Goal: Task Accomplishment & Management: Manage account settings

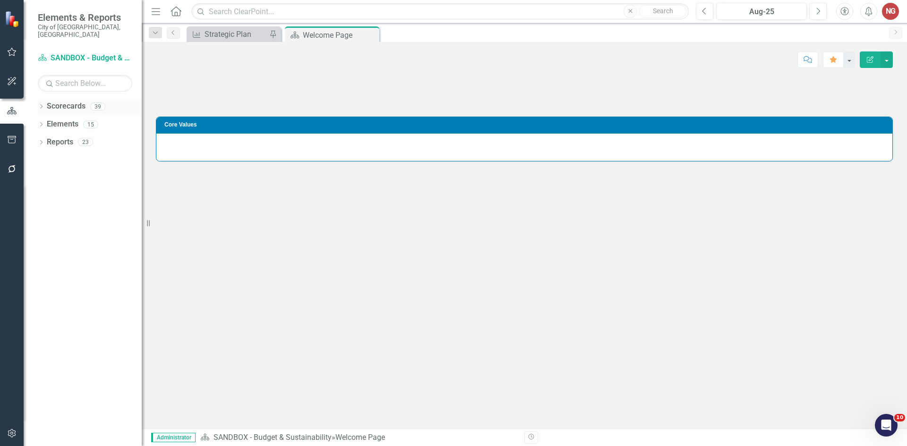
click at [35, 99] on div "Dropdown Scorecards 39 Dropdown City of [GEOGRAPHIC_DATA] Budget & Sustainabili…" at bounding box center [83, 273] width 118 height 348
click at [40, 105] on icon "Dropdown" at bounding box center [41, 107] width 7 height 5
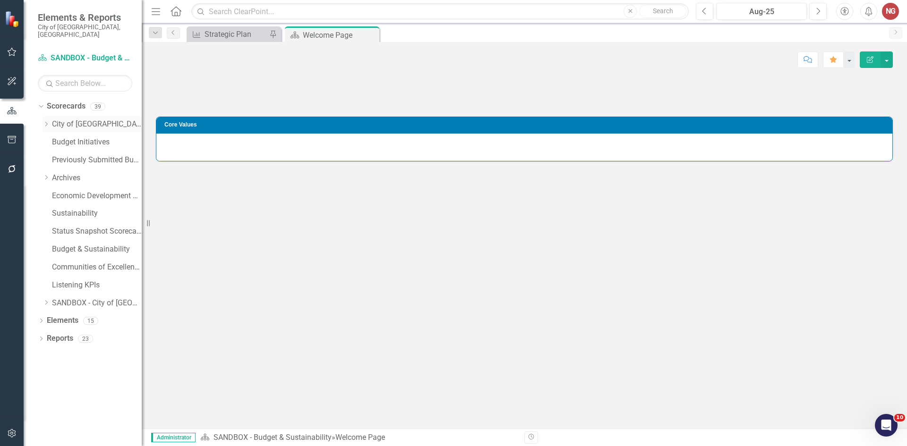
click at [46, 117] on div "Dropdown City of [GEOGRAPHIC_DATA]" at bounding box center [91, 125] width 99 height 16
click at [46, 121] on div "Dropdown City of [GEOGRAPHIC_DATA]" at bounding box center [91, 125] width 99 height 16
click at [47, 121] on icon "Dropdown" at bounding box center [45, 124] width 7 height 6
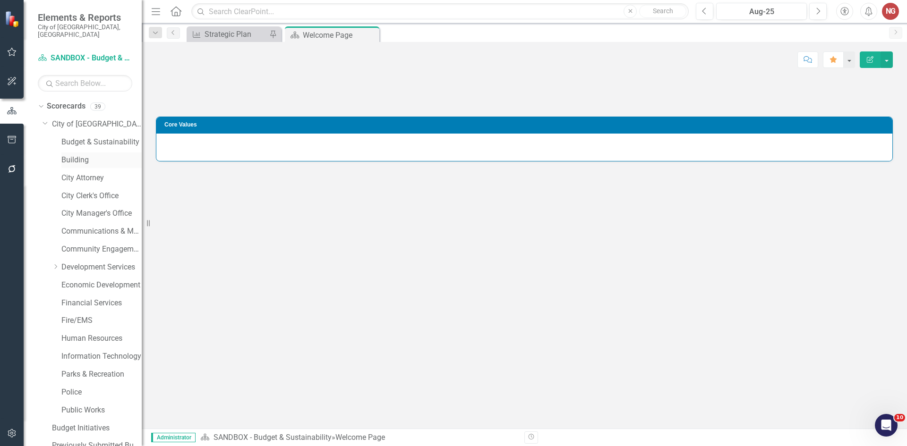
click at [70, 153] on div "Building" at bounding box center [101, 161] width 80 height 16
drag, startPoint x: 70, startPoint y: 149, endPoint x: 120, endPoint y: 150, distance: 50.1
click at [70, 155] on link "Building" at bounding box center [101, 160] width 80 height 11
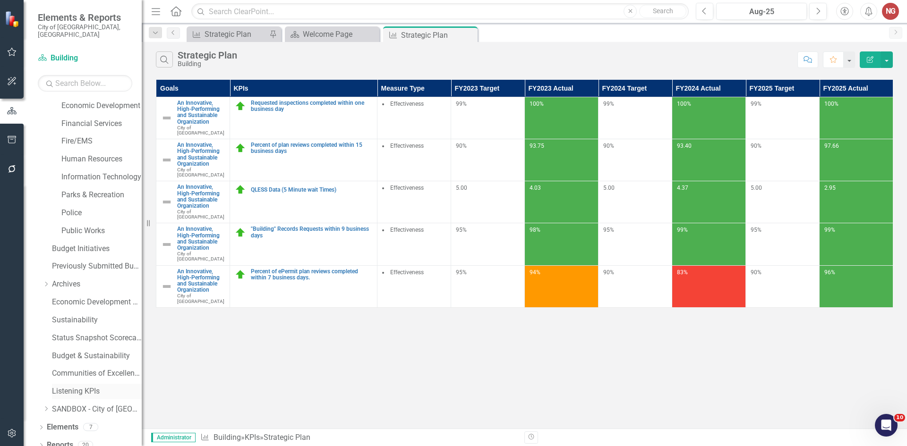
scroll to position [181, 0]
click at [42, 418] on div "Dropdown Elements 7" at bounding box center [90, 427] width 104 height 18
click at [38, 425] on icon "Dropdown" at bounding box center [41, 427] width 7 height 5
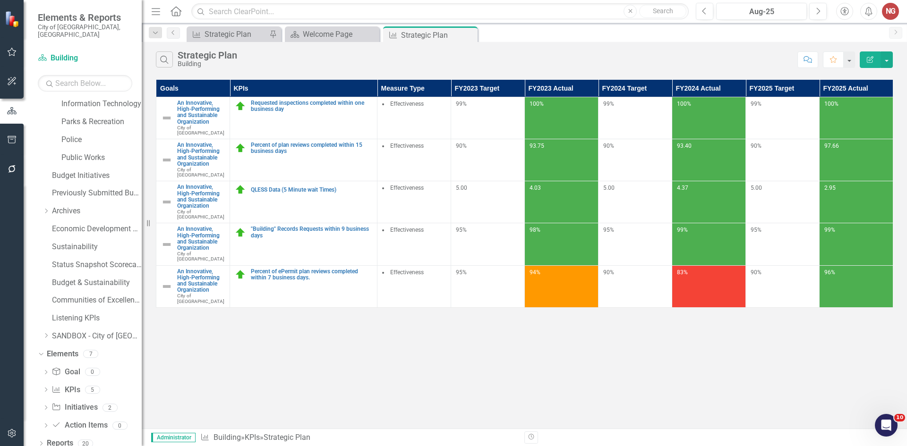
click at [42, 400] on div "Dropdown Goal Goal 0 Dropdown KPI KPIs 5 Requested inspections completed within…" at bounding box center [90, 400] width 104 height 71
click at [43, 406] on icon "Dropdown" at bounding box center [45, 408] width 7 height 5
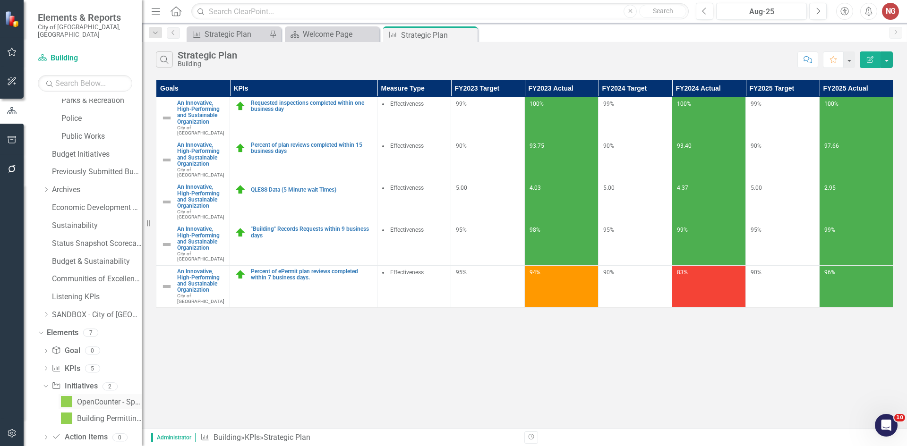
scroll to position [286, 0]
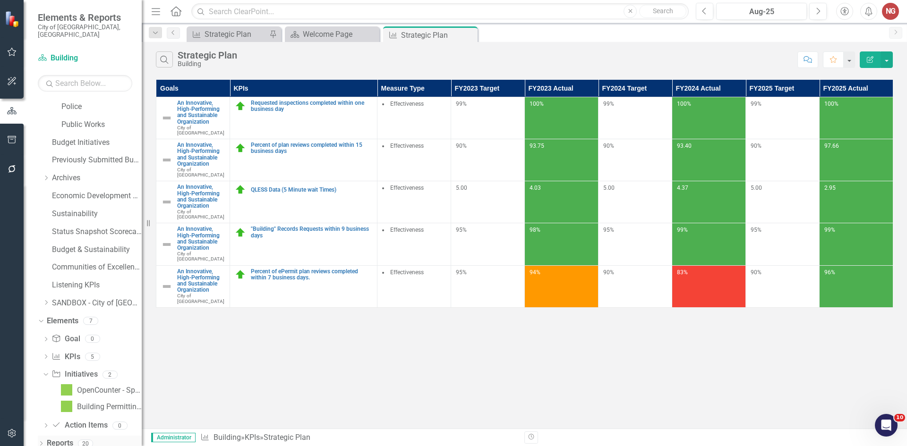
click at [41, 442] on icon "Dropdown" at bounding box center [41, 444] width 7 height 5
click at [46, 371] on icon "Dropdown" at bounding box center [44, 374] width 5 height 7
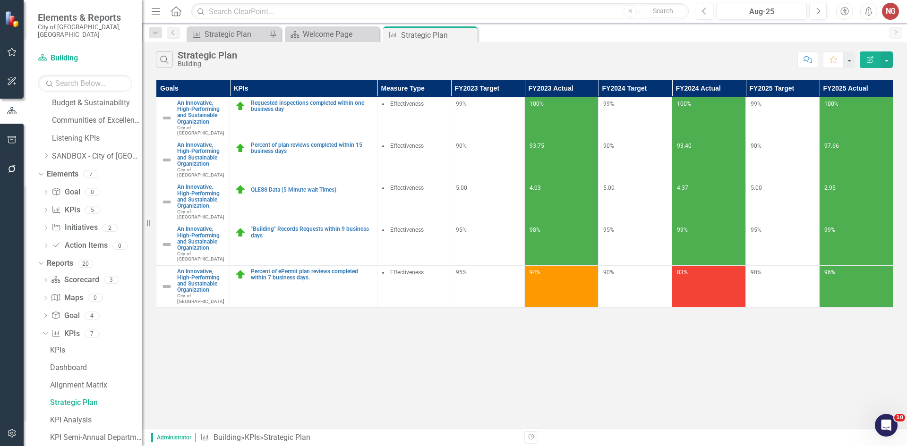
scroll to position [493, 0]
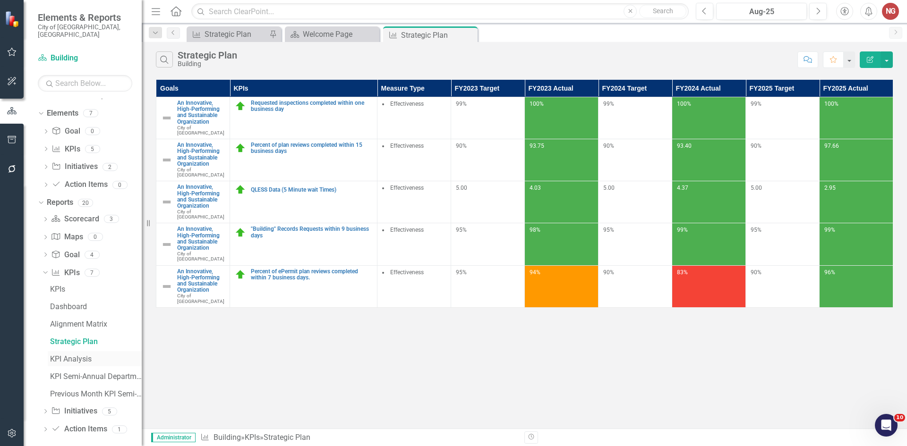
click at [61, 355] on div "KPI Analysis" at bounding box center [96, 359] width 92 height 8
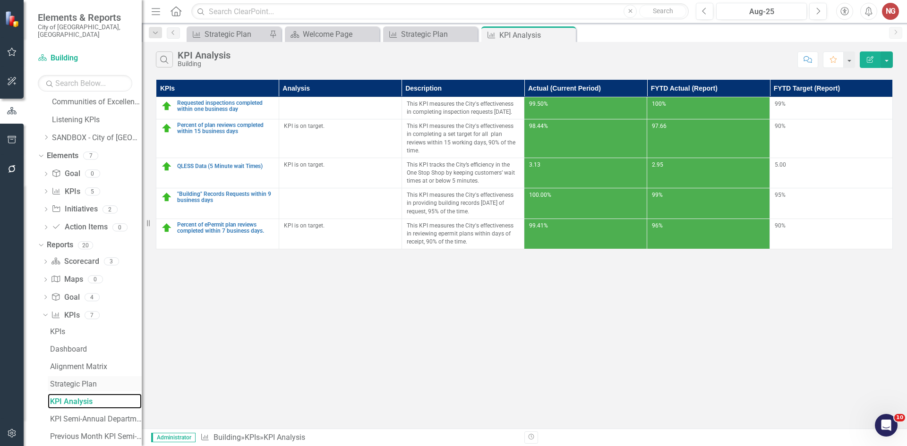
scroll to position [493, 0]
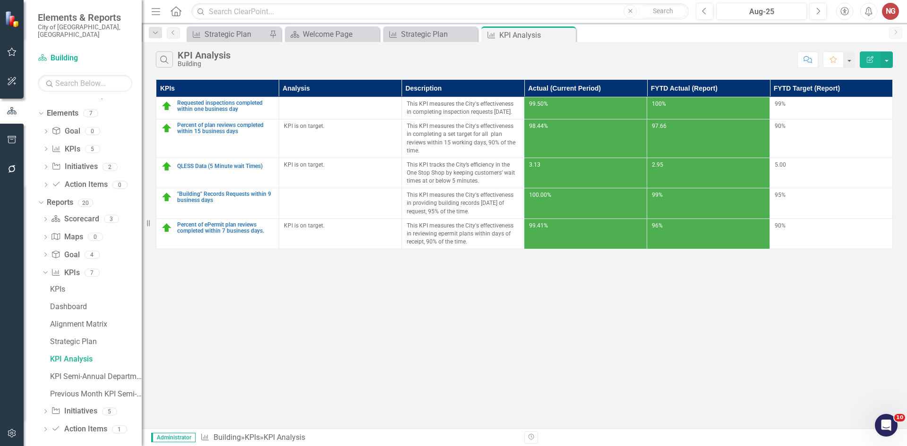
click at [46, 383] on div "KPIs Dashboard Alignment Matrix Strategic Plan KPI Analysis KPI Semi-Annual Dep…" at bounding box center [92, 341] width 100 height 120
click at [69, 390] on div "Previous Month KPI Semi-Annual Department Report" at bounding box center [96, 394] width 92 height 8
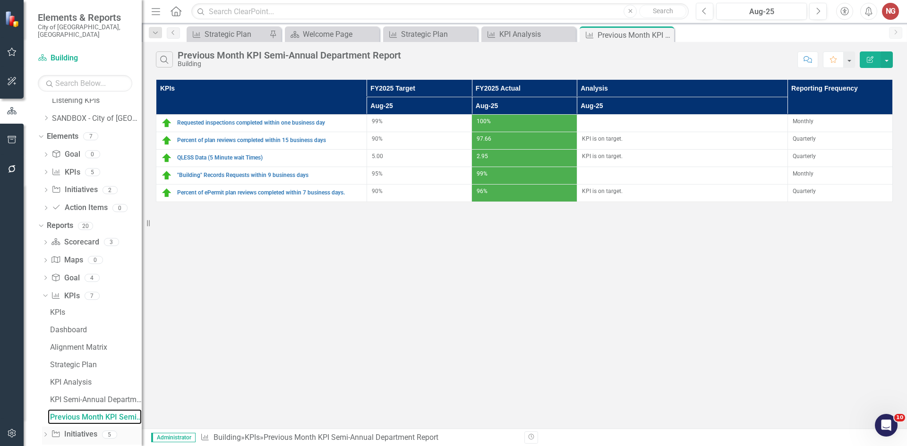
scroll to position [493, 0]
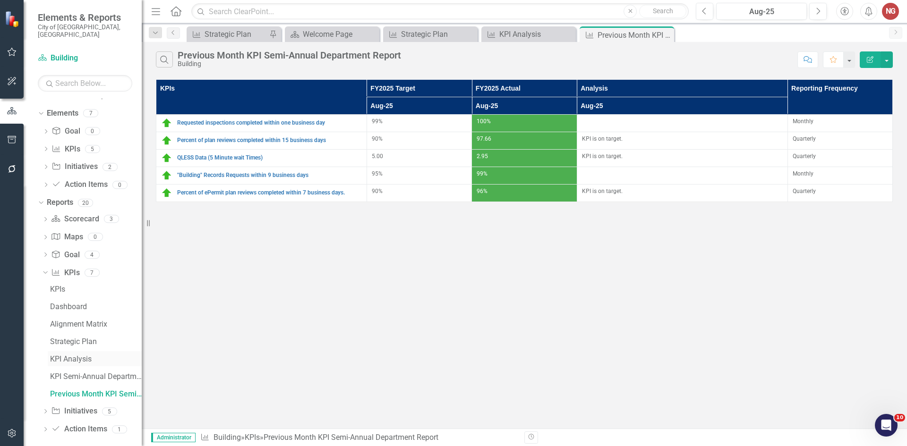
click at [59, 355] on div "KPI Analysis" at bounding box center [96, 359] width 92 height 8
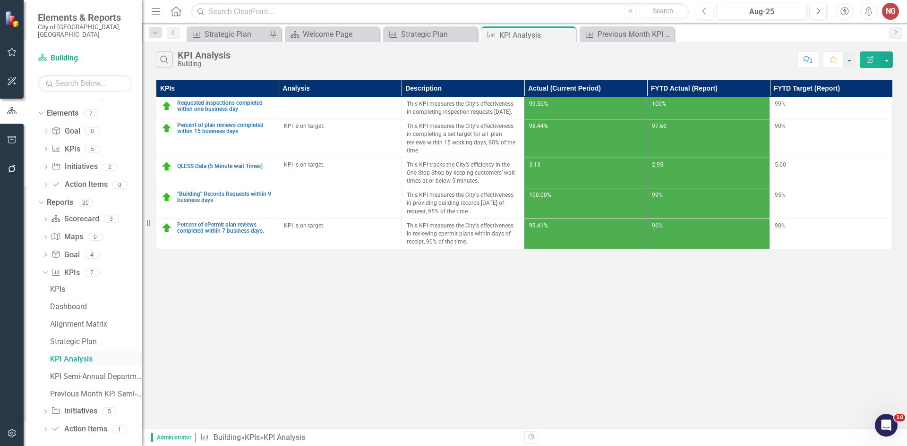
scroll to position [406, 0]
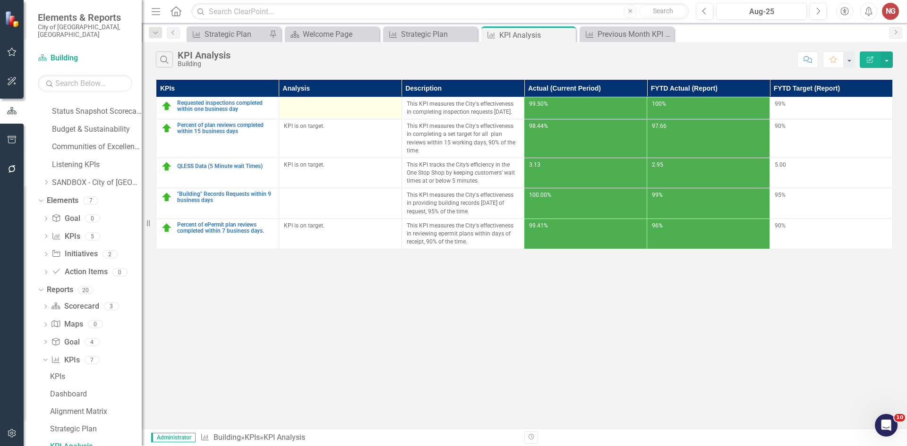
click at [327, 108] on div at bounding box center [340, 105] width 113 height 11
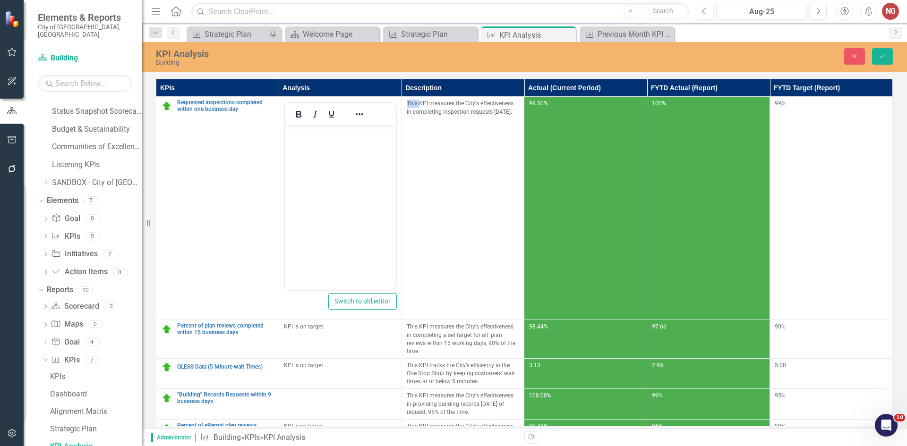
scroll to position [0, 0]
click at [314, 135] on p "Rich Text Area. Press ALT-0 for help." at bounding box center [340, 132] width 106 height 11
click at [313, 131] on p "KPI is on target." at bounding box center [340, 132] width 106 height 11
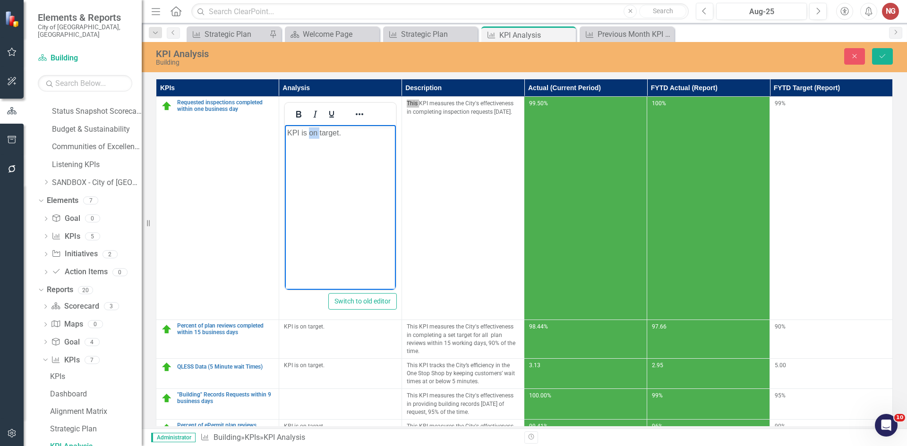
copy p "KPI is on target."
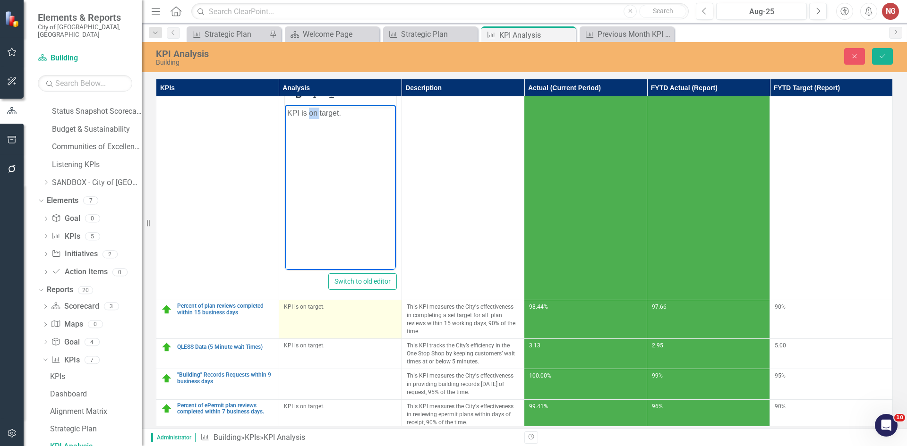
scroll to position [31, 0]
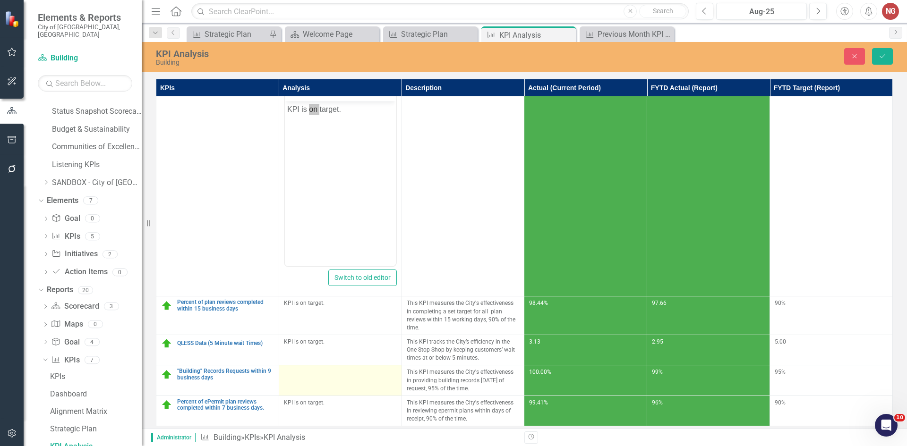
click at [297, 368] on div at bounding box center [340, 373] width 113 height 11
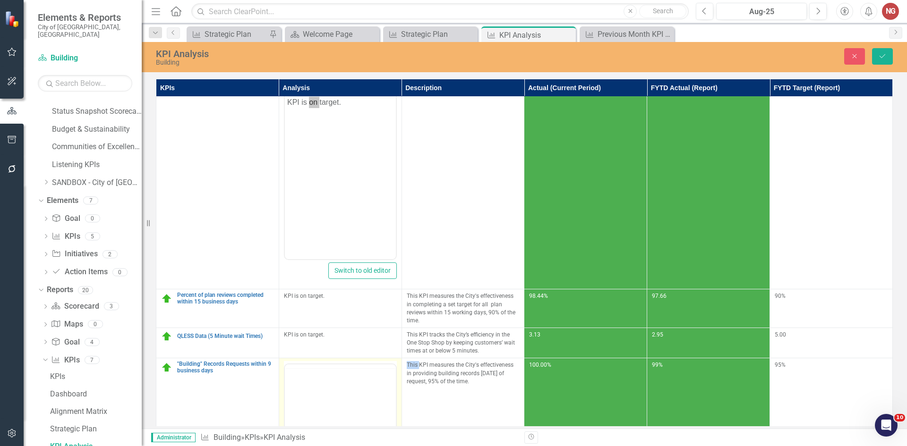
scroll to position [0, 0]
click at [890, 55] on button "Save" at bounding box center [882, 56] width 21 height 17
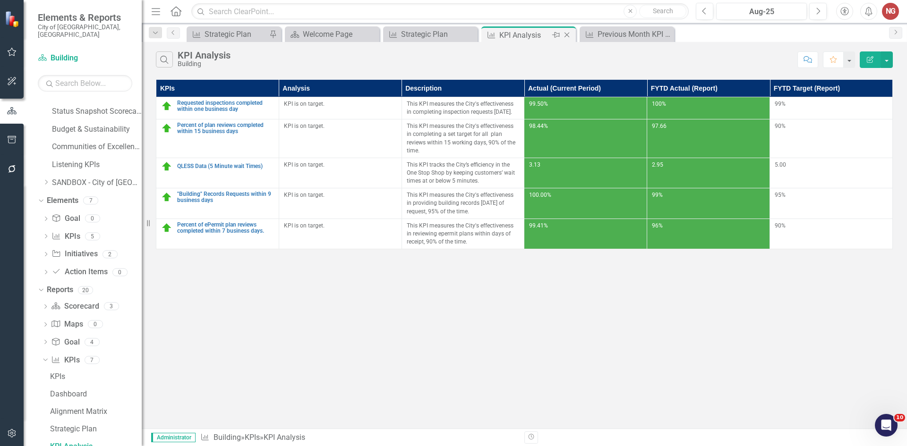
click at [570, 34] on icon "Close" at bounding box center [566, 35] width 9 height 8
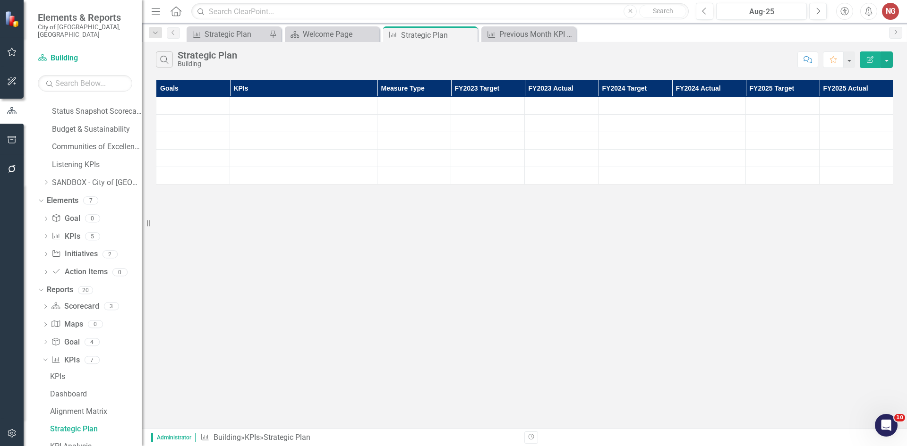
scroll to position [389, 0]
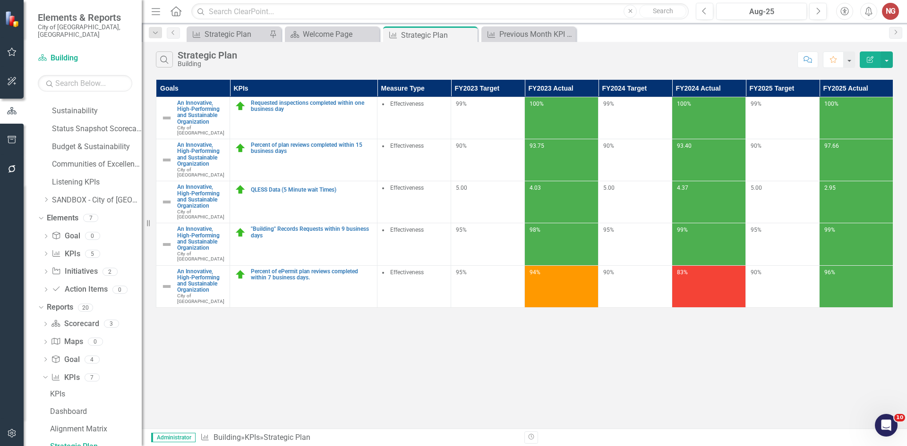
click at [0, 0] on icon "Close" at bounding box center [0, 0] width 0 height 0
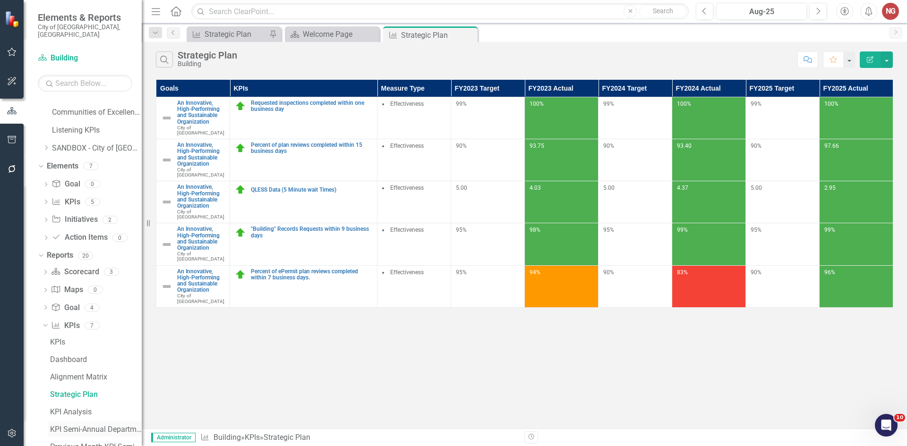
scroll to position [493, 0]
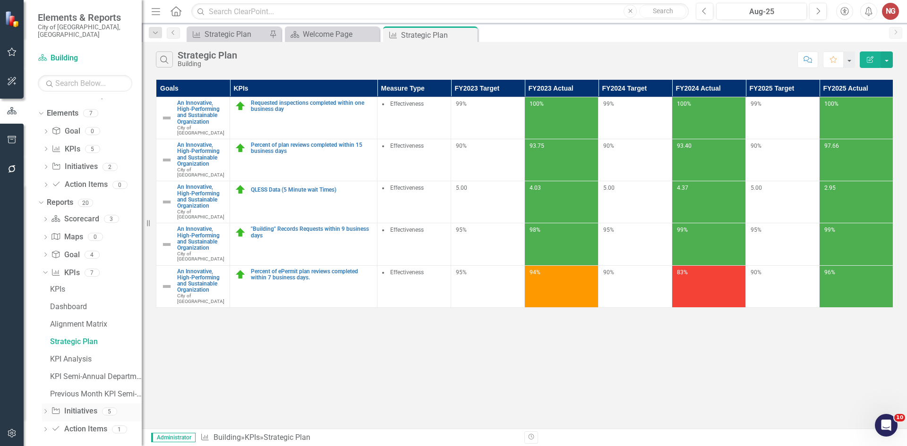
click at [48, 410] on icon "Dropdown" at bounding box center [45, 412] width 7 height 5
click at [64, 334] on link "Initiatives" at bounding box center [95, 341] width 94 height 15
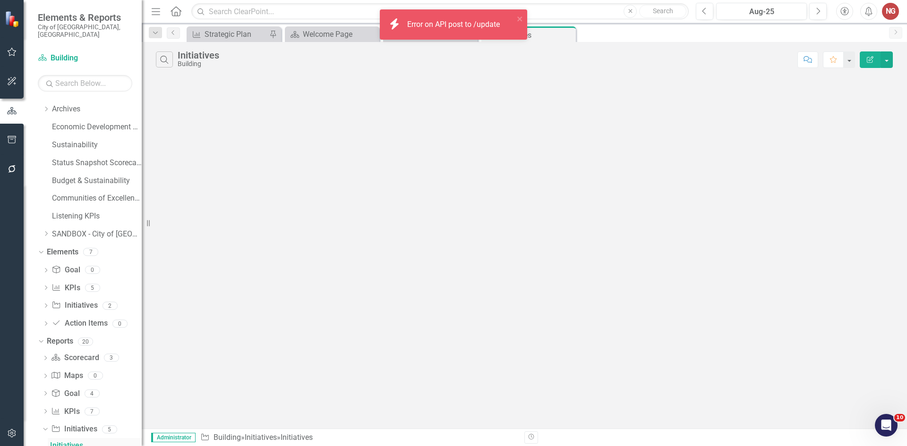
scroll to position [354, 0]
